Goal: Find specific page/section: Find specific page/section

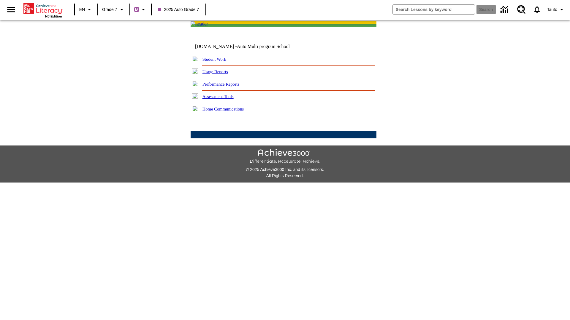
click at [218, 62] on link "Student Work" at bounding box center [214, 59] width 24 height 5
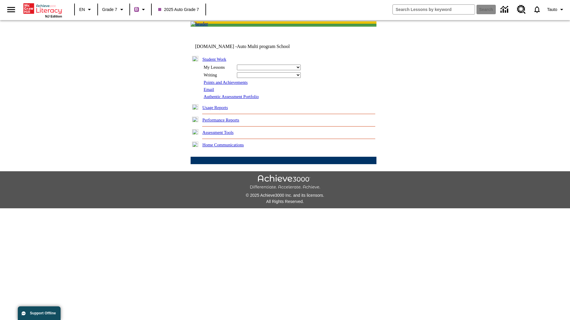
select select "/options/reports/?report_id=24&atype=1&section=2"
